Goal: Book appointment/travel/reservation

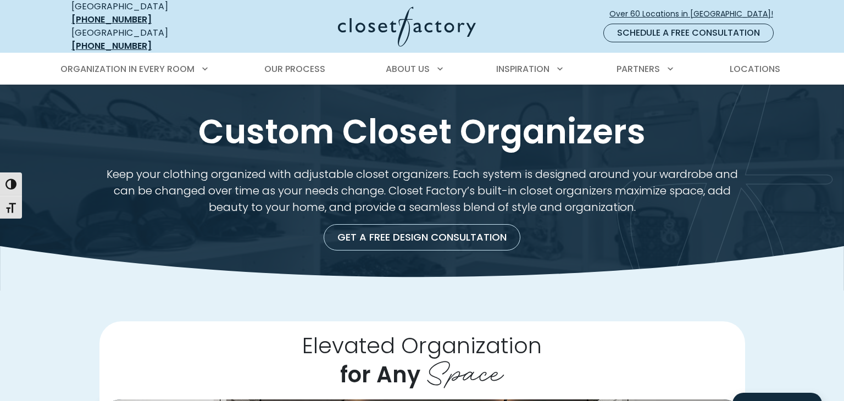
click at [773, 215] on div "Get a Free Design Consultation" at bounding box center [422, 232] width 719 height 35
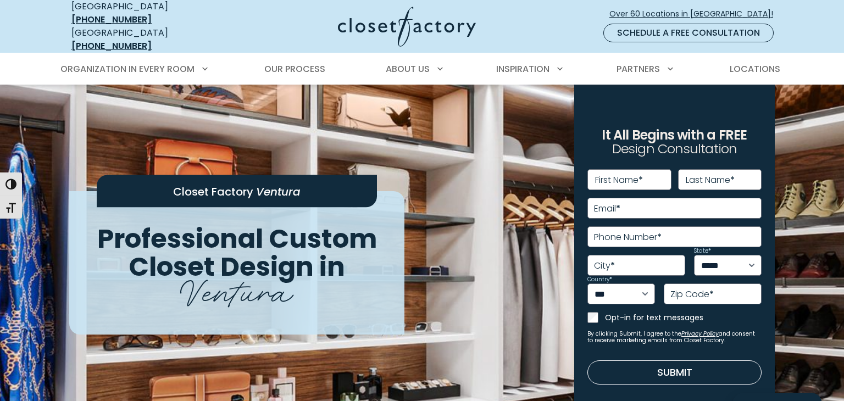
click at [430, 142] on div "**********" at bounding box center [422, 338] width 719 height 506
